Goal: Download file/media

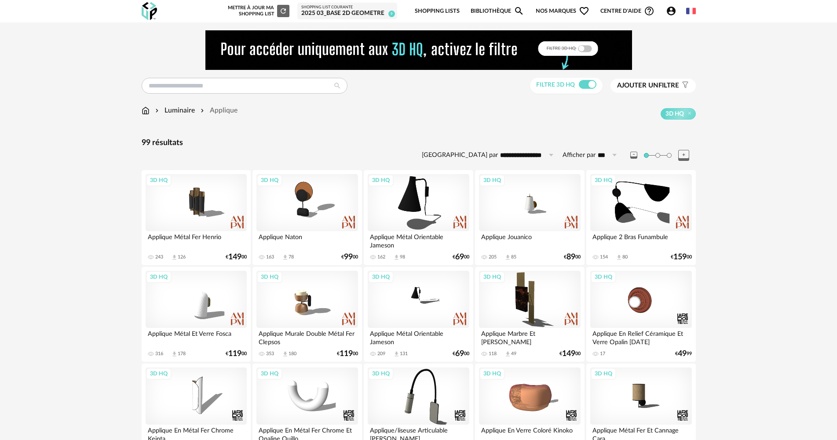
scroll to position [1718, 0]
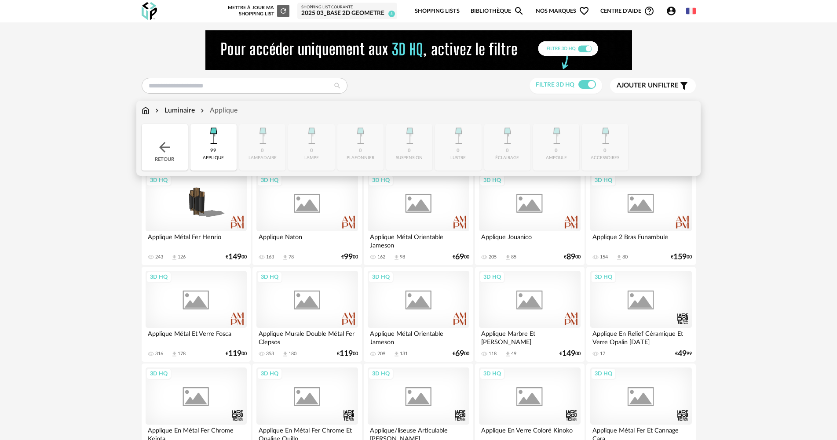
click at [146, 110] on img at bounding box center [146, 111] width 8 height 10
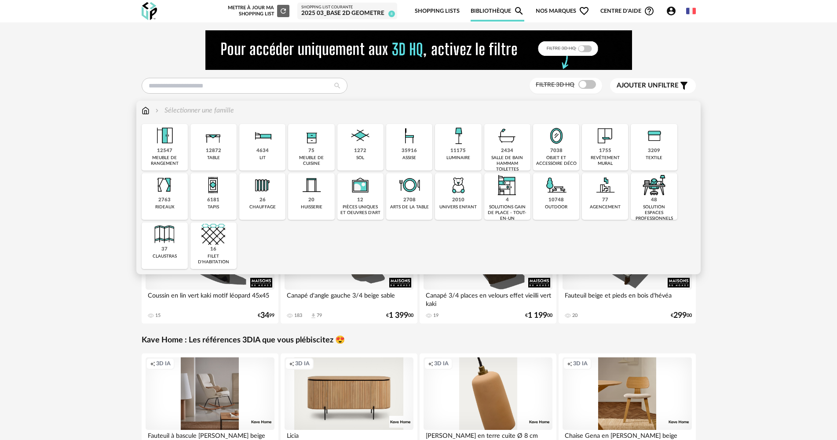
click at [172, 196] on img at bounding box center [165, 185] width 24 height 24
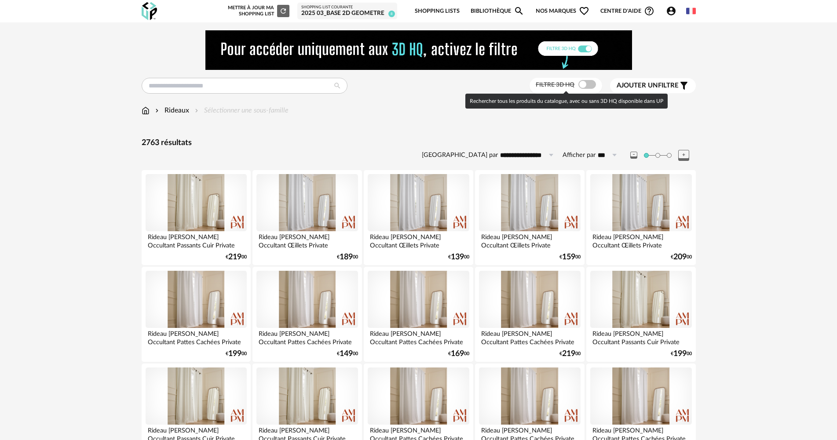
click at [579, 82] on span at bounding box center [588, 84] width 18 height 9
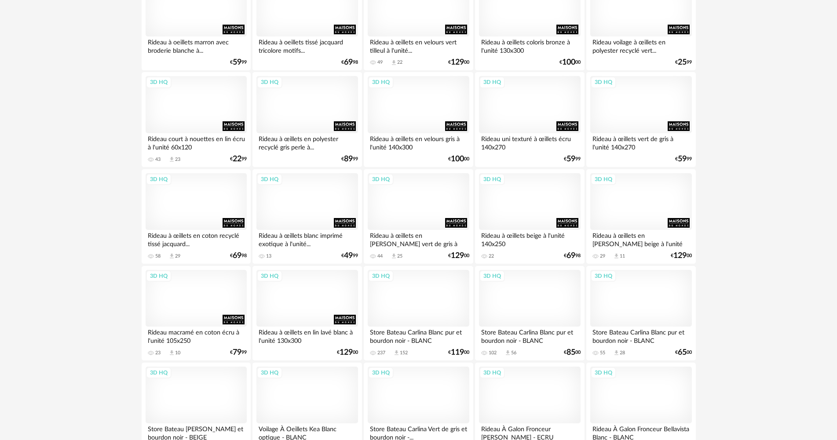
scroll to position [308, 0]
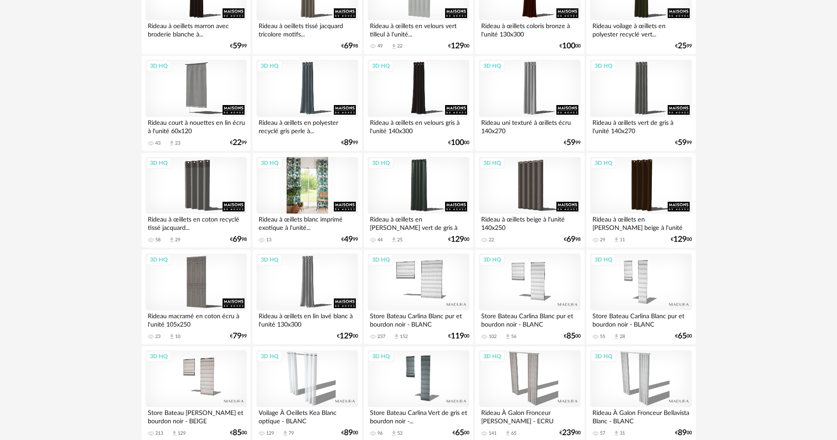
click at [311, 183] on div "3D HQ" at bounding box center [306, 185] width 101 height 57
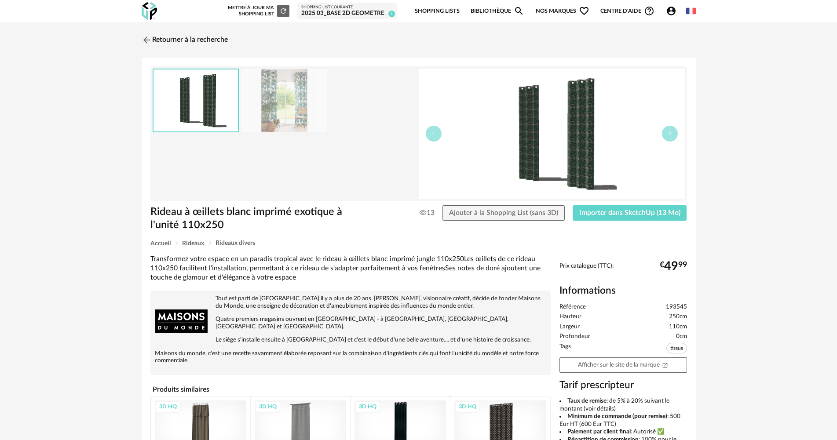
click at [280, 86] on img at bounding box center [284, 100] width 85 height 63
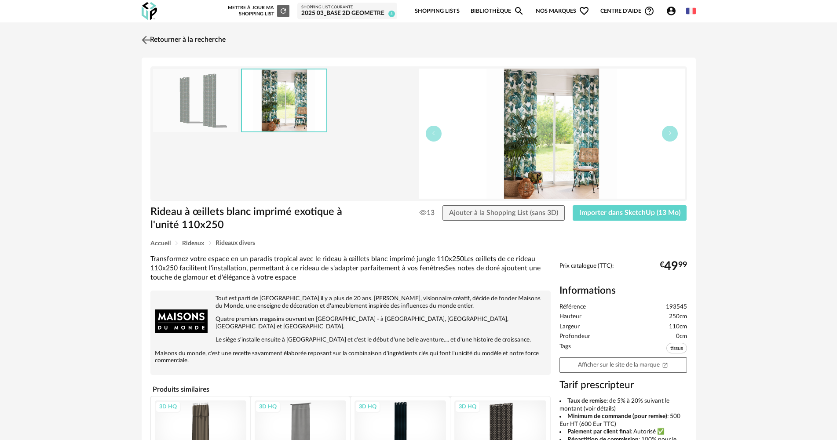
click at [150, 38] on img at bounding box center [145, 39] width 13 height 13
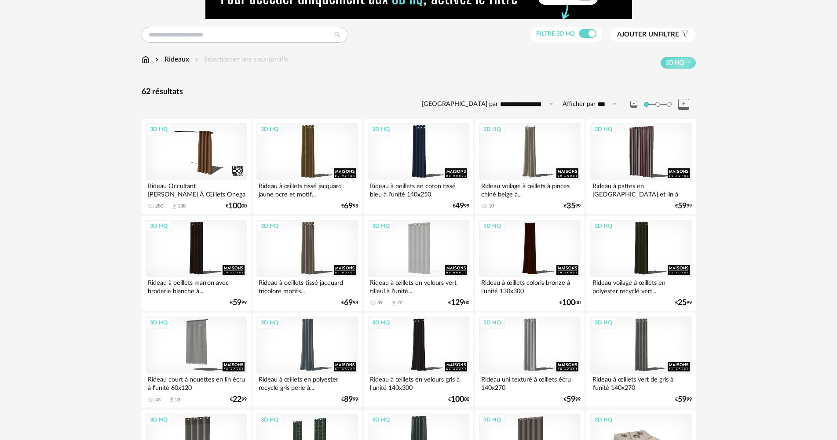
scroll to position [5, 0]
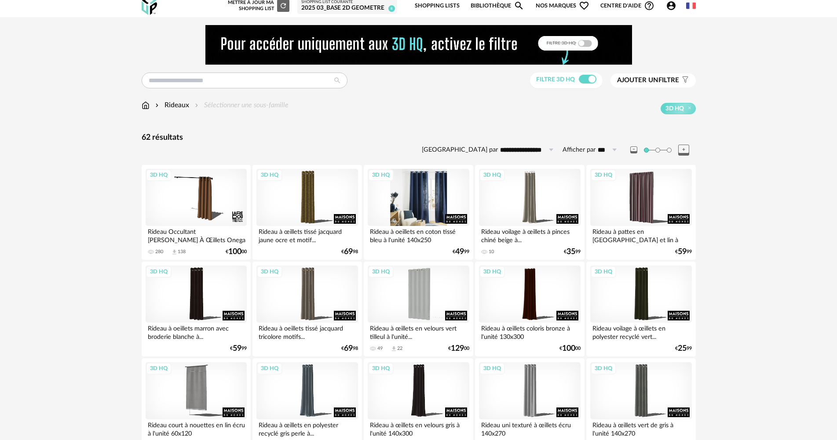
click at [425, 180] on div "3D HQ" at bounding box center [418, 197] width 101 height 57
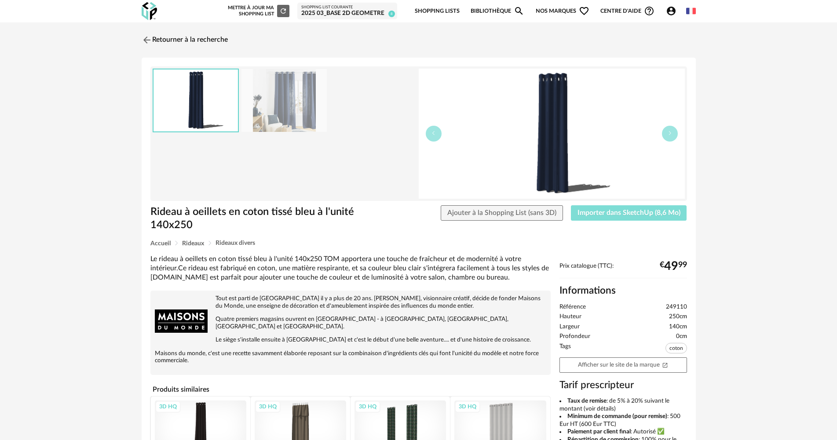
click at [634, 214] on span "Importer dans SketchUp (8,6 Mo)" at bounding box center [629, 212] width 103 height 7
click at [146, 37] on img at bounding box center [145, 39] width 13 height 13
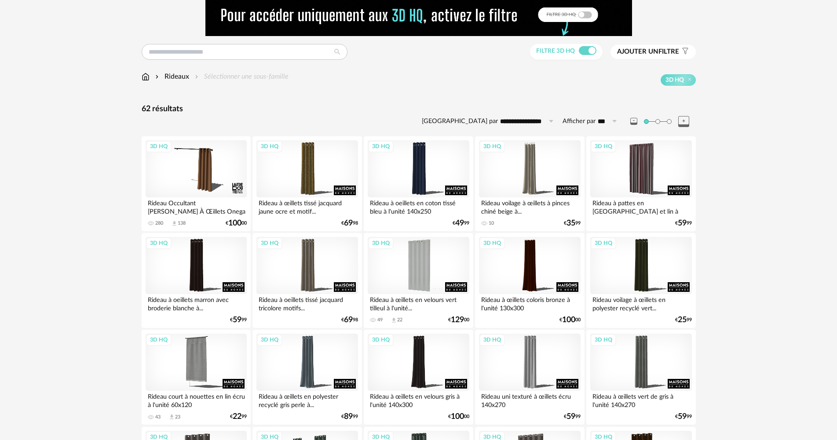
scroll to position [49, 0]
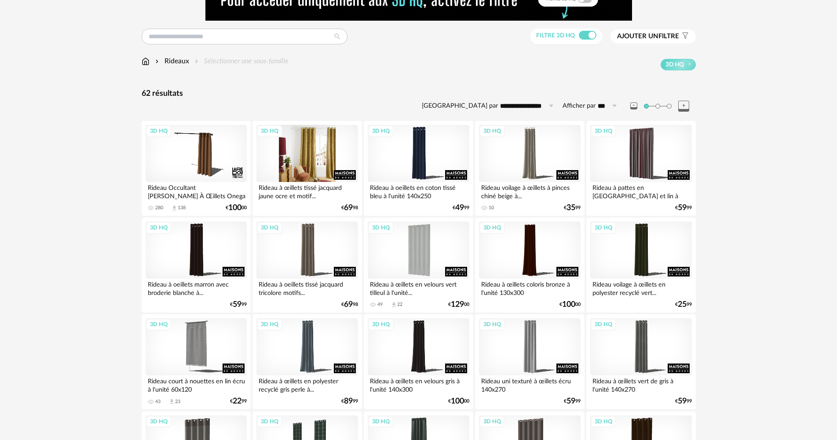
click at [304, 149] on div "3D HQ" at bounding box center [306, 153] width 101 height 57
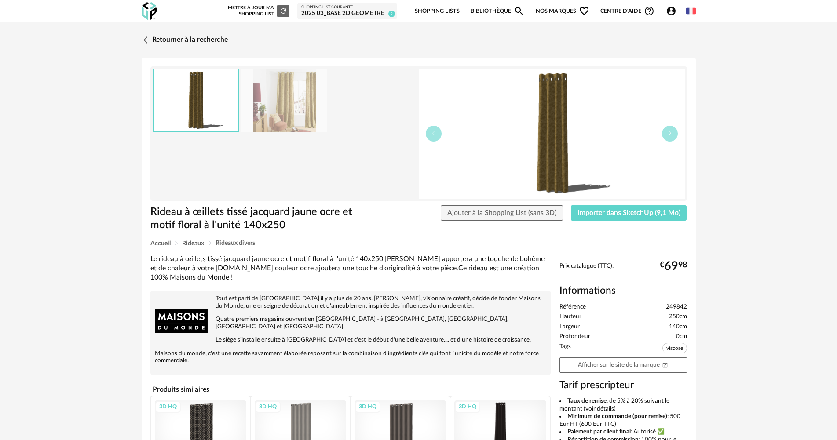
click at [548, 124] on img at bounding box center [552, 134] width 266 height 130
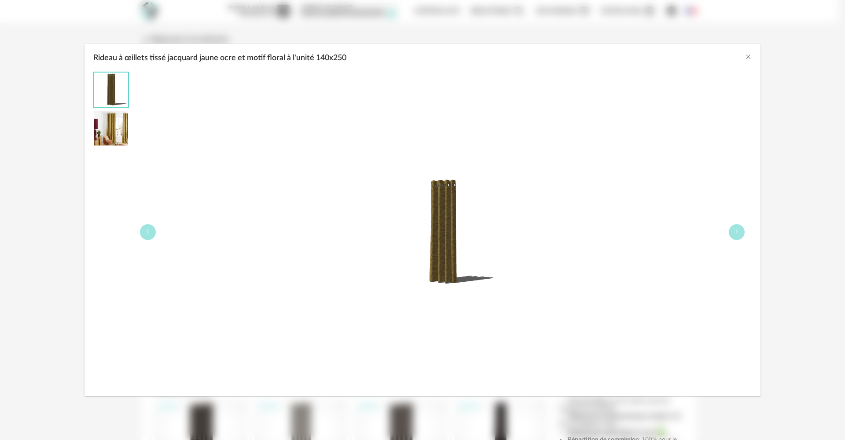
click at [456, 216] on img "Rideau à œillets tissé jacquard jaune ocre et motif floral à l'unité 140x250" at bounding box center [442, 232] width 113 height 113
click at [123, 126] on img "Rideau à œillets tissé jacquard jaune ocre et motif floral à l'unité 140x250" at bounding box center [111, 128] width 34 height 34
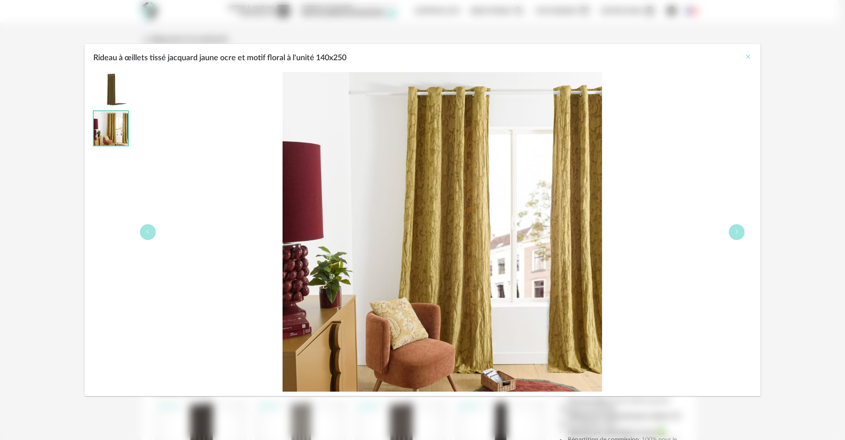
click at [751, 55] on icon "Close" at bounding box center [747, 56] width 7 height 7
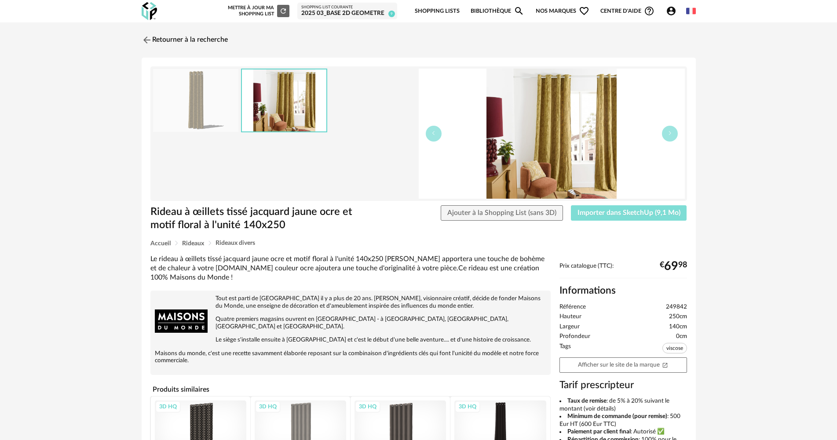
click at [633, 216] on span "Importer dans SketchUp (9,1 Mo)" at bounding box center [629, 212] width 103 height 7
